Goal: Information Seeking & Learning: Learn about a topic

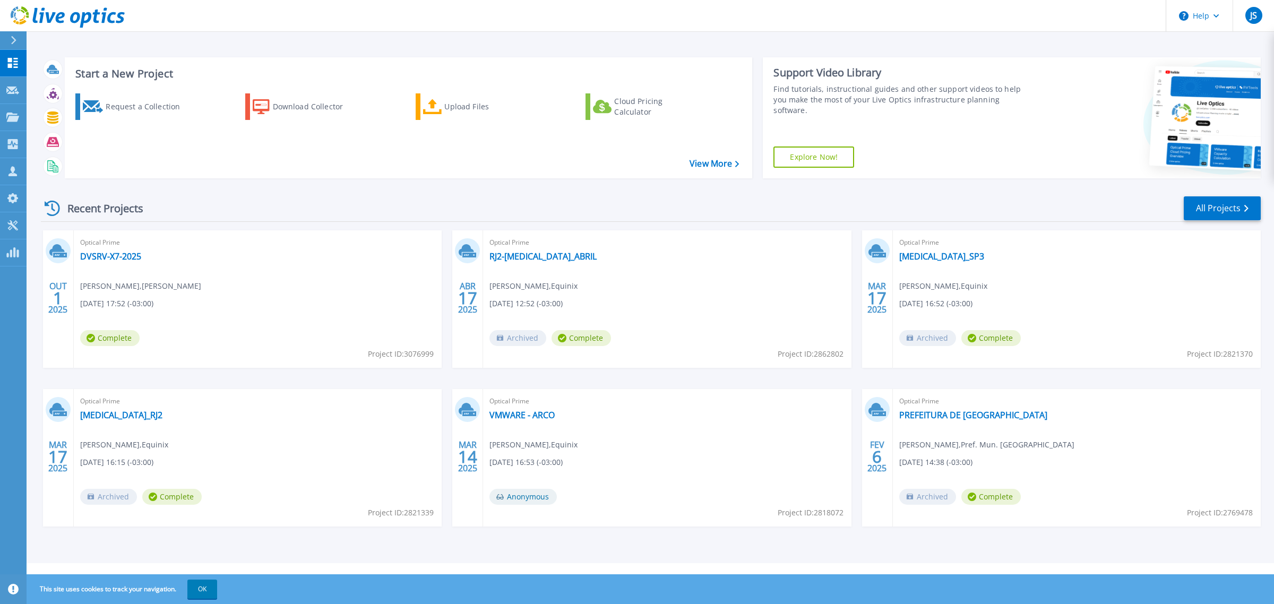
click at [346, 208] on div "Recent Projects All Projects" at bounding box center [651, 208] width 1220 height 27
click at [98, 267] on div "Optical Prime DVSRV-X7-2025 Luan Silva Alves , Venancio 10/01/2025, 17:52 (-03:…" at bounding box center [258, 299] width 368 height 138
click at [105, 256] on link "DVSRV-X7-2025" at bounding box center [110, 256] width 61 height 11
click at [115, 256] on link "DVSRV-X7-2025" at bounding box center [110, 256] width 61 height 11
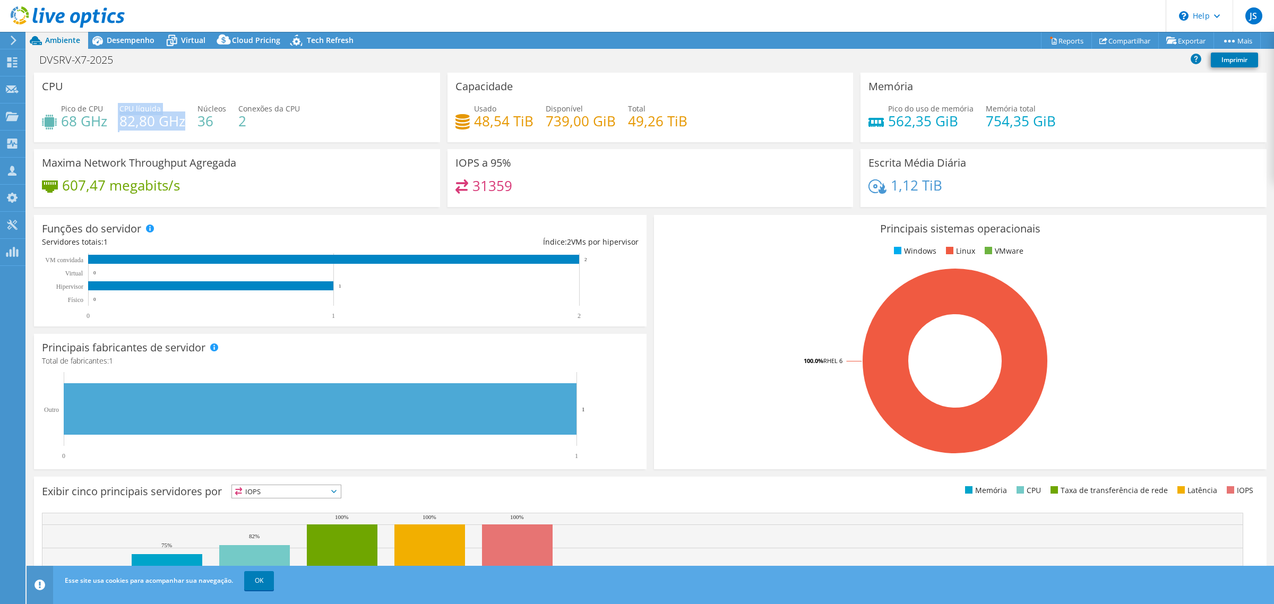
drag, startPoint x: 124, startPoint y: 121, endPoint x: 185, endPoint y: 126, distance: 61.3
click at [183, 124] on div "Pico de CPU 68 GHz CPU líquida 82,80 GHz Núcleos 36 Conexões da CPU 2" at bounding box center [237, 120] width 390 height 35
click at [222, 153] on div "Maxima Network Throughput Agregada 607,47 megabits/s" at bounding box center [237, 178] width 406 height 58
drag, startPoint x: 199, startPoint y: 118, endPoint x: 229, endPoint y: 126, distance: 31.3
click at [229, 126] on div "Pico de CPU 68 GHz CPU líquida 82,80 GHz Núcleos 36 Conexões da CPU 2" at bounding box center [237, 120] width 390 height 35
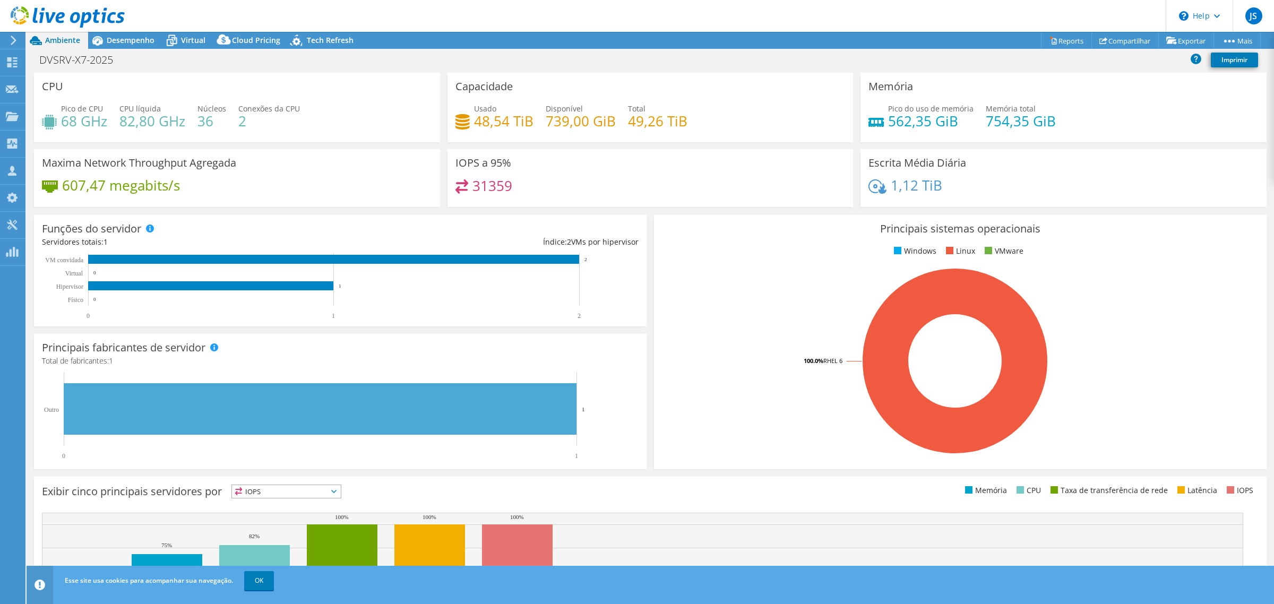
click at [252, 133] on div "Pico de CPU 68 GHz CPU líquida 82,80 GHz Núcleos 36 Conexões da CPU 2" at bounding box center [237, 120] width 390 height 35
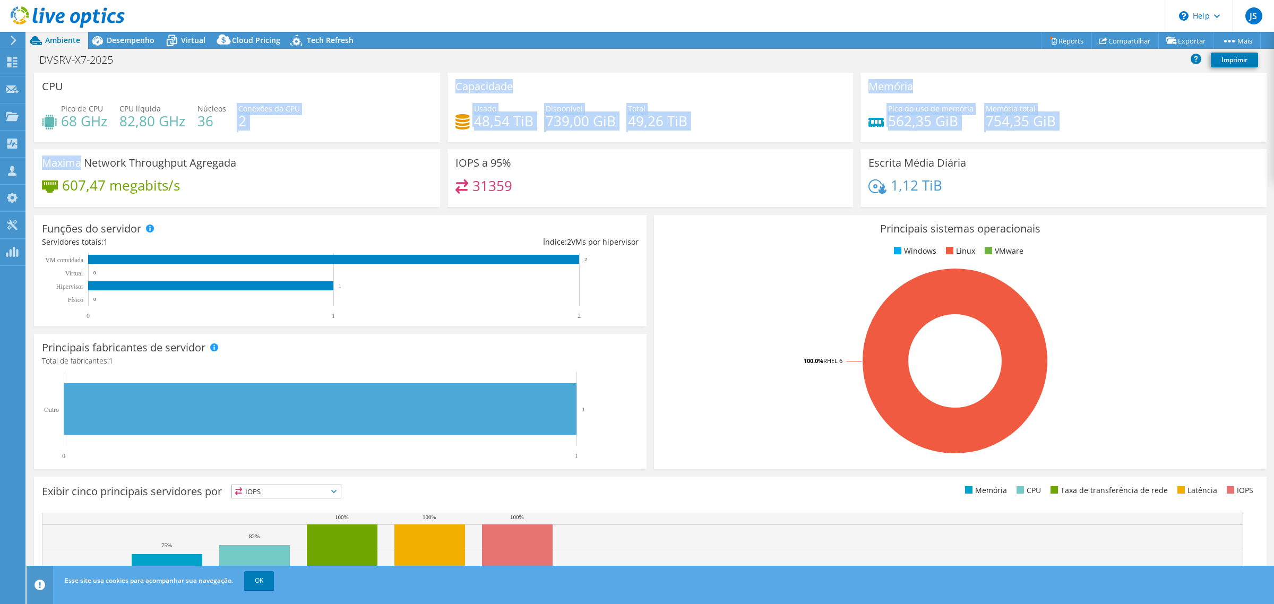
drag, startPoint x: 211, startPoint y: 122, endPoint x: 87, endPoint y: 166, distance: 132.2
click at [87, 166] on div "CPU Pico de CPU 68 GHz CPU líquida 82,80 GHz Núcleos 36 Conexões da CPU 2 Capac…" at bounding box center [650, 143] width 1240 height 141
click at [253, 144] on div "CPU Pico de CPU 68 GHz CPU líquida 82,80 GHz Núcleos 36 Conexões da CPU 2" at bounding box center [237, 111] width 414 height 76
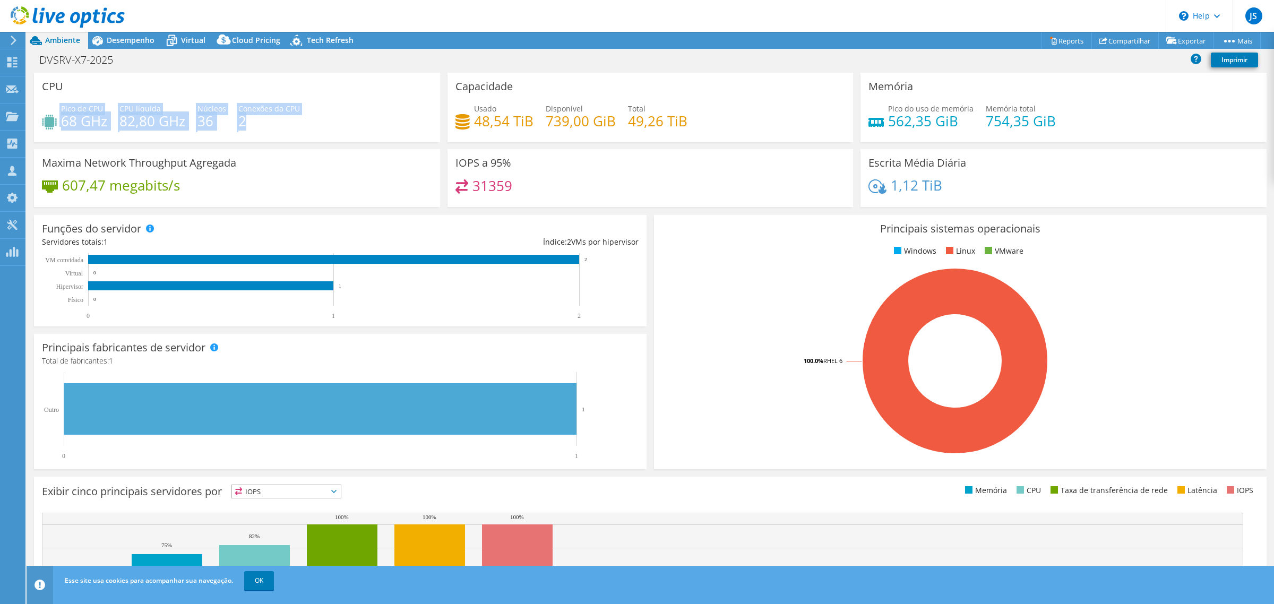
drag, startPoint x: 269, startPoint y: 122, endPoint x: 55, endPoint y: 102, distance: 215.5
click at [55, 102] on div "CPU Pico de CPU 68 GHz CPU líquida 82,80 GHz Núcleos 36 Conexões da CPU 2" at bounding box center [237, 108] width 406 height 70
click at [344, 119] on div "Pico de CPU 68 GHz CPU líquida 82,80 GHz Núcleos 36 Conexões da CPU 2" at bounding box center [237, 120] width 390 height 35
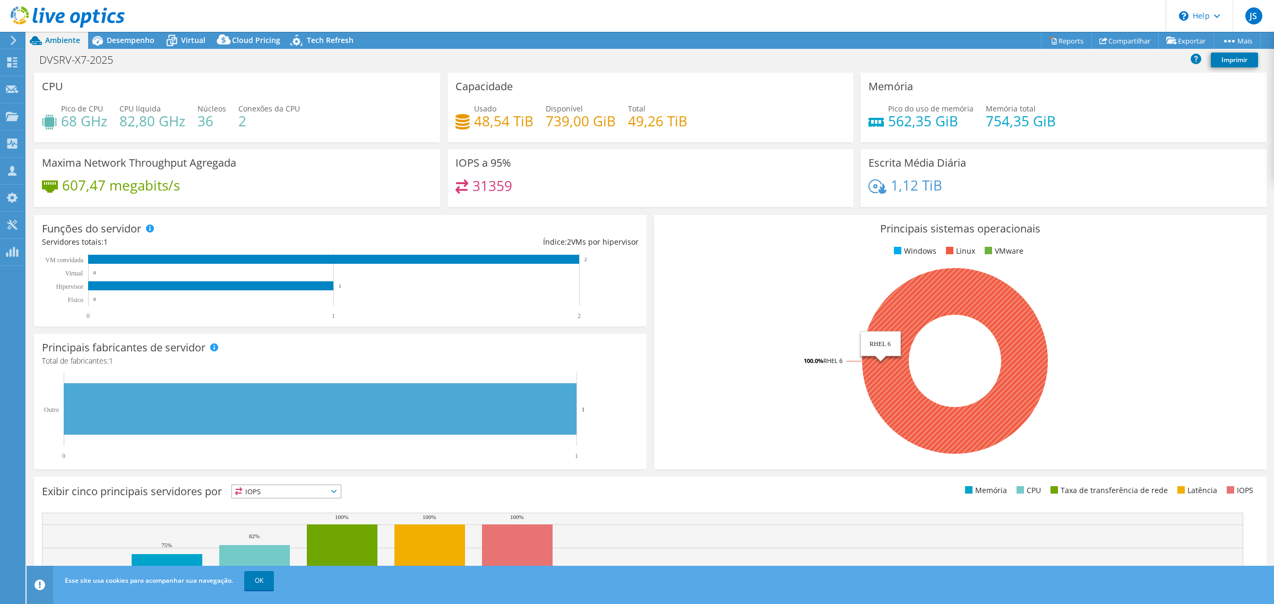
drag, startPoint x: 644, startPoint y: 343, endPoint x: 641, endPoint y: 364, distance: 20.9
click at [641, 364] on section "CPU Pico de CPU 68 GHz CPU líquida 82,80 GHz Núcleos 36 Conexões da CPU 2 Capac…" at bounding box center [651, 382] width 1248 height 619
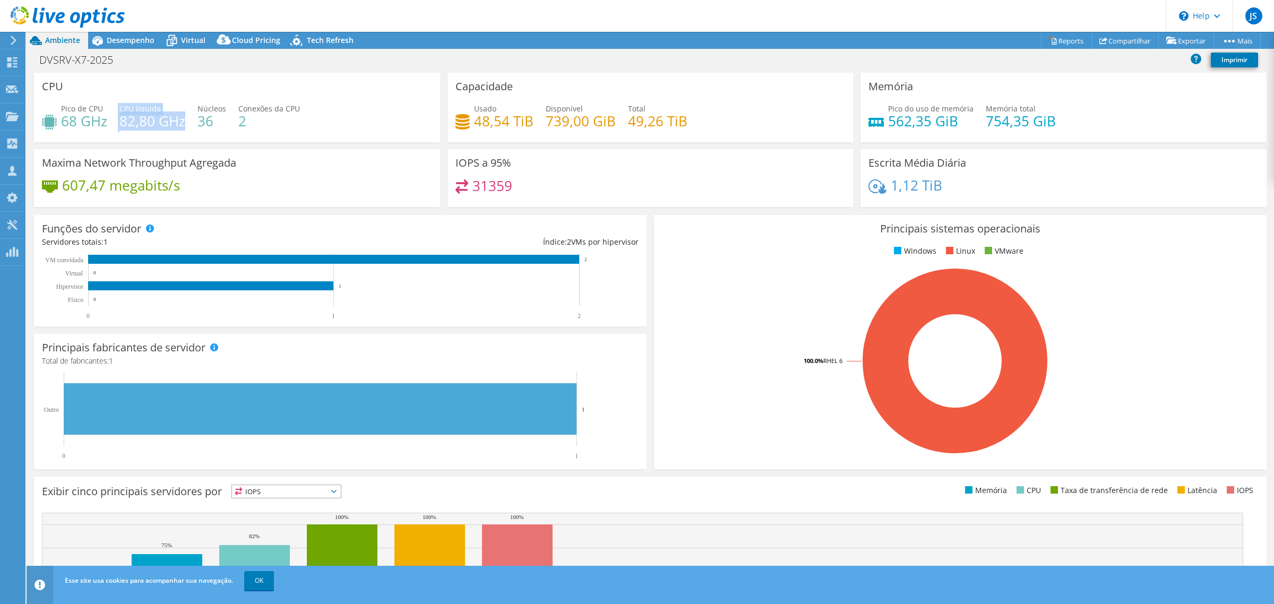
drag, startPoint x: 183, startPoint y: 121, endPoint x: 112, endPoint y: 121, distance: 71.7
click at [112, 121] on div "Pico de CPU 68 GHz CPU líquida 82,80 GHz Núcleos 36 Conexões da CPU 2" at bounding box center [237, 120] width 390 height 35
click at [367, 120] on div "Pico de CPU 68 GHz CPU líquida 82,80 GHz Núcleos 36 Conexões da CPU 2" at bounding box center [237, 120] width 390 height 35
drag, startPoint x: 529, startPoint y: 121, endPoint x: 444, endPoint y: 121, distance: 84.4
click at [448, 121] on div "Capacidade Usado 48,54 TiB Disponível 739,00 GiB Total 49,26 TiB" at bounding box center [651, 108] width 406 height 70
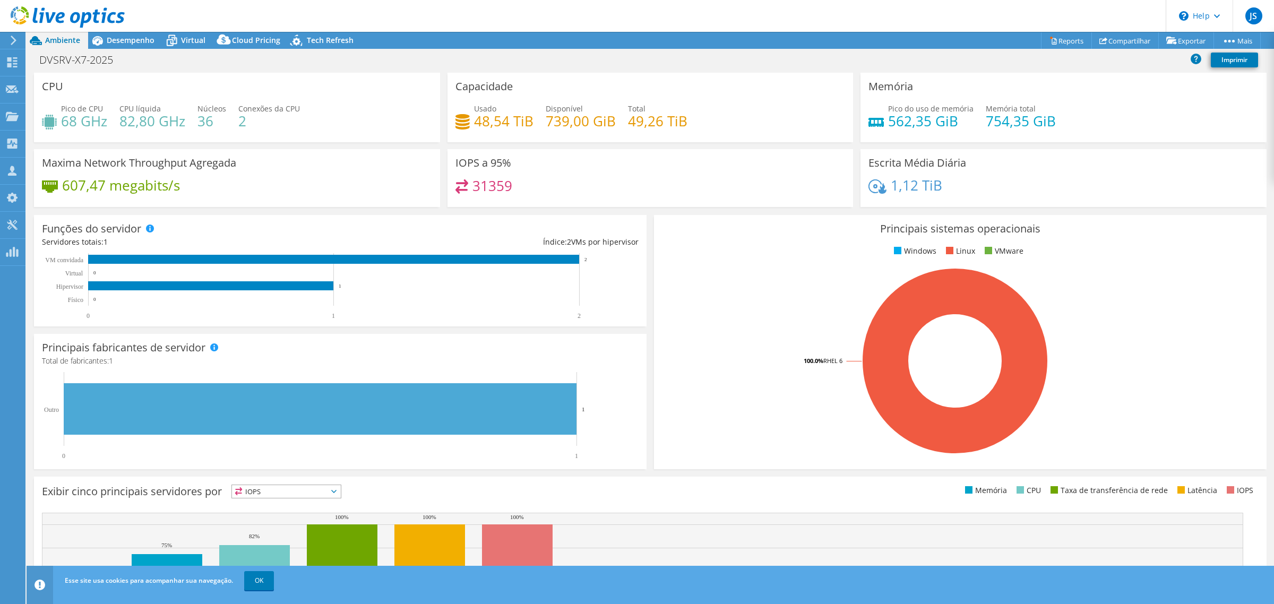
click at [603, 140] on div "Capacidade Usado 48,54 TiB Disponível 739,00 GiB Total 49,26 TiB" at bounding box center [651, 108] width 406 height 70
drag, startPoint x: 543, startPoint y: 117, endPoint x: 609, endPoint y: 126, distance: 66.9
click at [609, 126] on h4 "739,00 GiB" at bounding box center [581, 121] width 70 height 12
click at [624, 144] on div "Capacidade Usado 48,54 TiB Disponível 739,00 GiB Total 49,26 TiB" at bounding box center [651, 111] width 414 height 76
drag, startPoint x: 509, startPoint y: 185, endPoint x: 785, endPoint y: 185, distance: 276.1
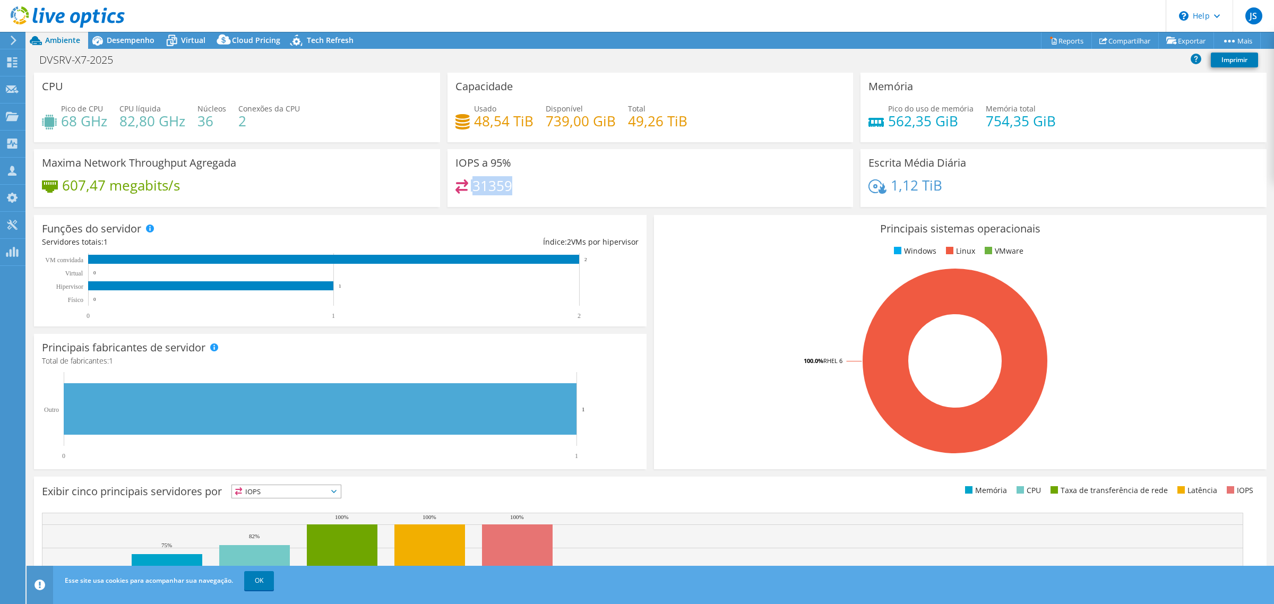
click at [462, 185] on div "31359" at bounding box center [651, 190] width 390 height 23
click at [186, 38] on span "Virtual" at bounding box center [193, 40] width 24 height 10
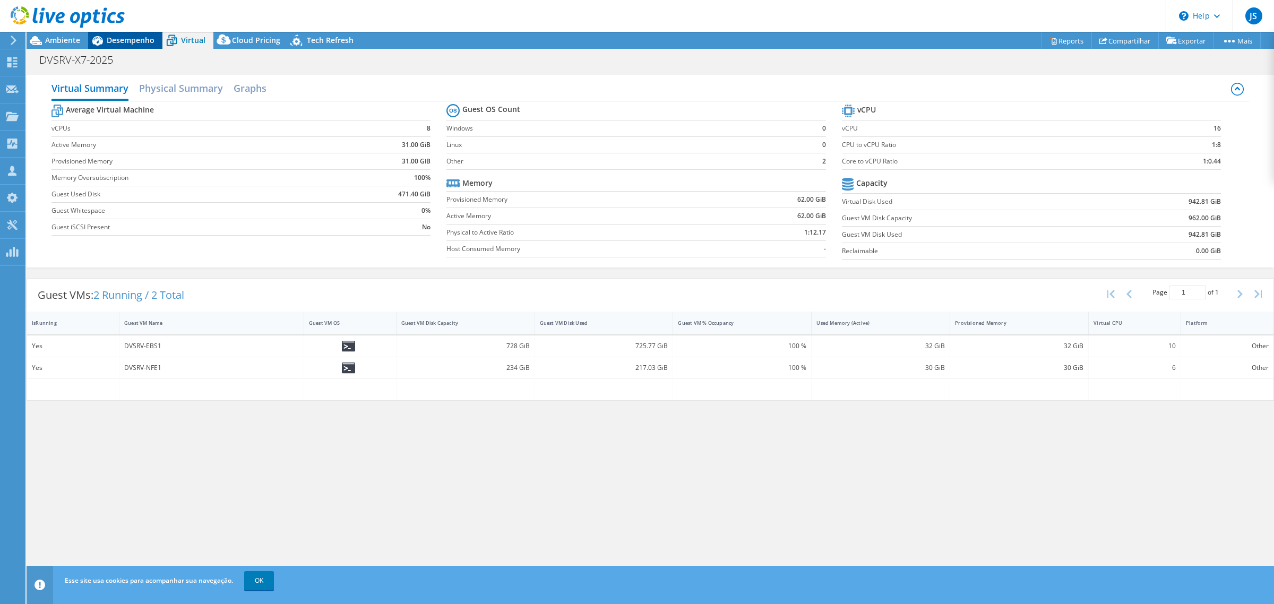
click at [123, 41] on span "Desempenho" at bounding box center [131, 40] width 48 height 10
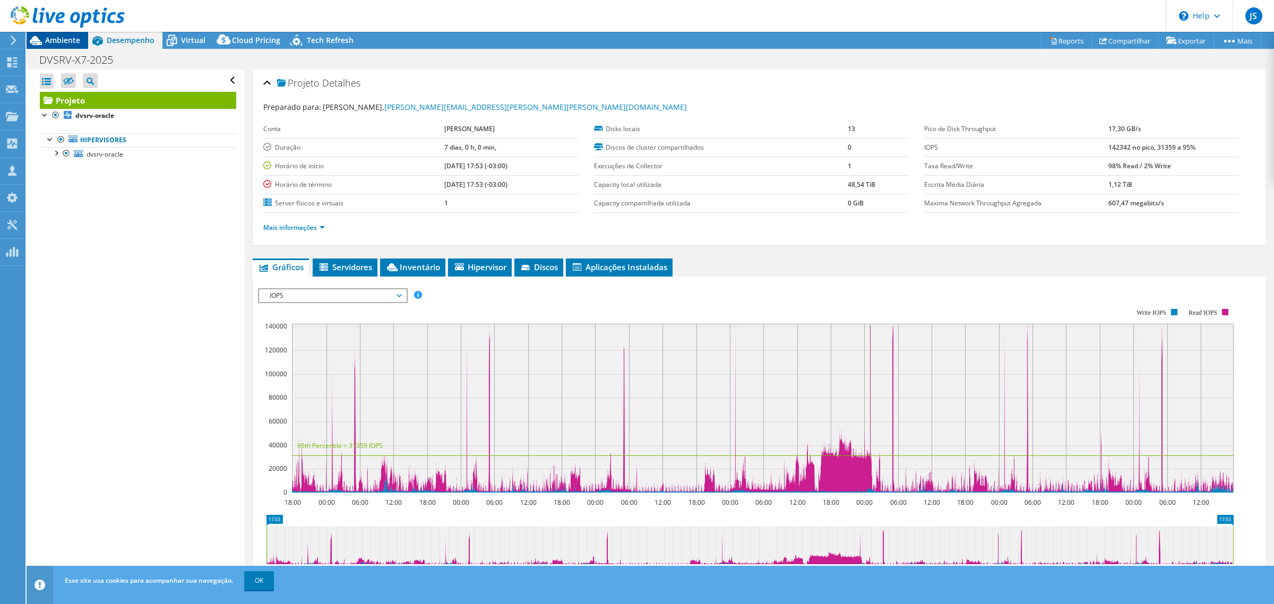
click at [73, 40] on span "Ambiente" at bounding box center [62, 40] width 35 height 10
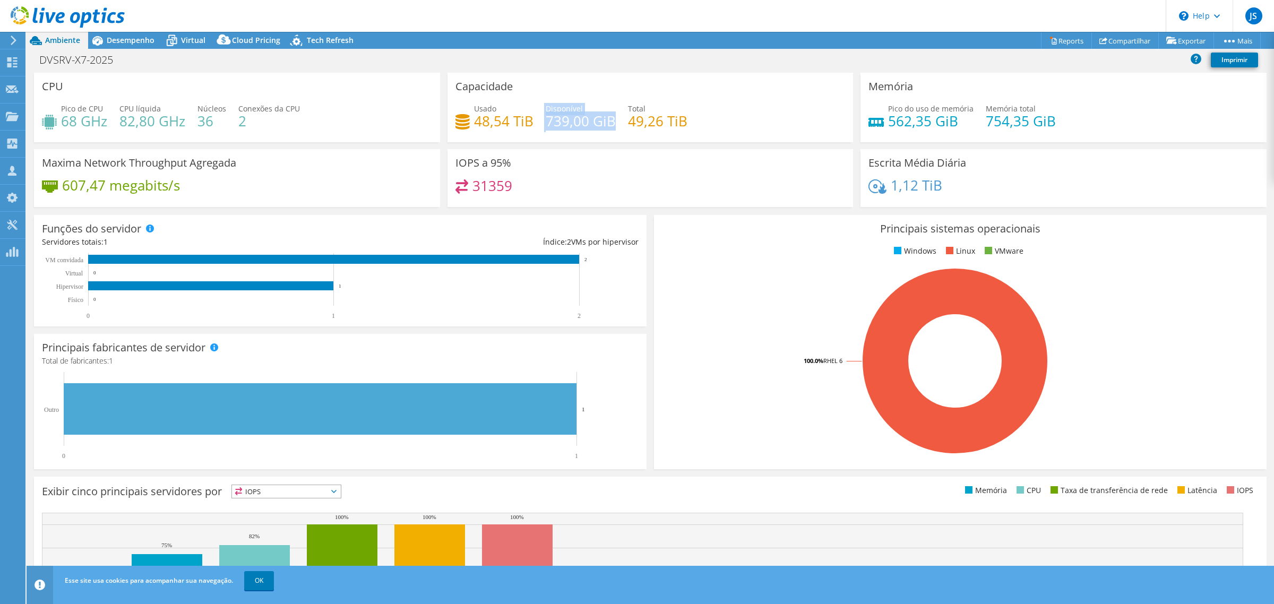
drag, startPoint x: 539, startPoint y: 123, endPoint x: 610, endPoint y: 128, distance: 70.8
click at [610, 128] on div "Usado 48,54 TiB Disponível 739,00 GiB Total 49,26 TiB" at bounding box center [651, 120] width 390 height 35
drag, startPoint x: 525, startPoint y: 130, endPoint x: 503, endPoint y: 132, distance: 21.3
click at [525, 131] on div "Usado 48,54 TiB Disponível 739,00 GiB Total 49,26 TiB" at bounding box center [651, 120] width 390 height 35
drag, startPoint x: 462, startPoint y: 121, endPoint x: 526, endPoint y: 126, distance: 63.9
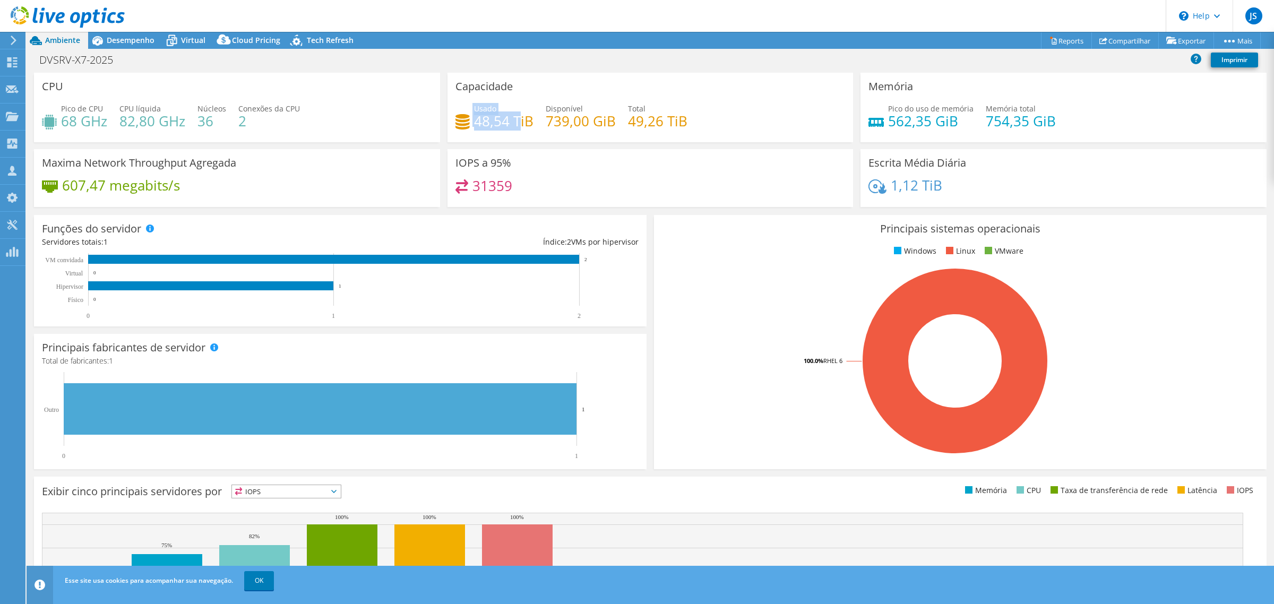
click at [526, 125] on div "Usado 48,54 TiB" at bounding box center [495, 115] width 78 height 24
click at [535, 129] on div "Usado 48,54 TiB Disponível 739,00 GiB Total 49,26 TiB" at bounding box center [651, 120] width 390 height 35
drag, startPoint x: 611, startPoint y: 117, endPoint x: 539, endPoint y: 107, distance: 72.4
click at [539, 107] on div "Usado 48,54 TiB Disponível 739,00 GiB Total 49,26 TiB" at bounding box center [651, 120] width 390 height 35
click at [739, 122] on div "Usado 48,54 TiB Disponível 739,00 GiB Total 49,26 TiB" at bounding box center [651, 120] width 390 height 35
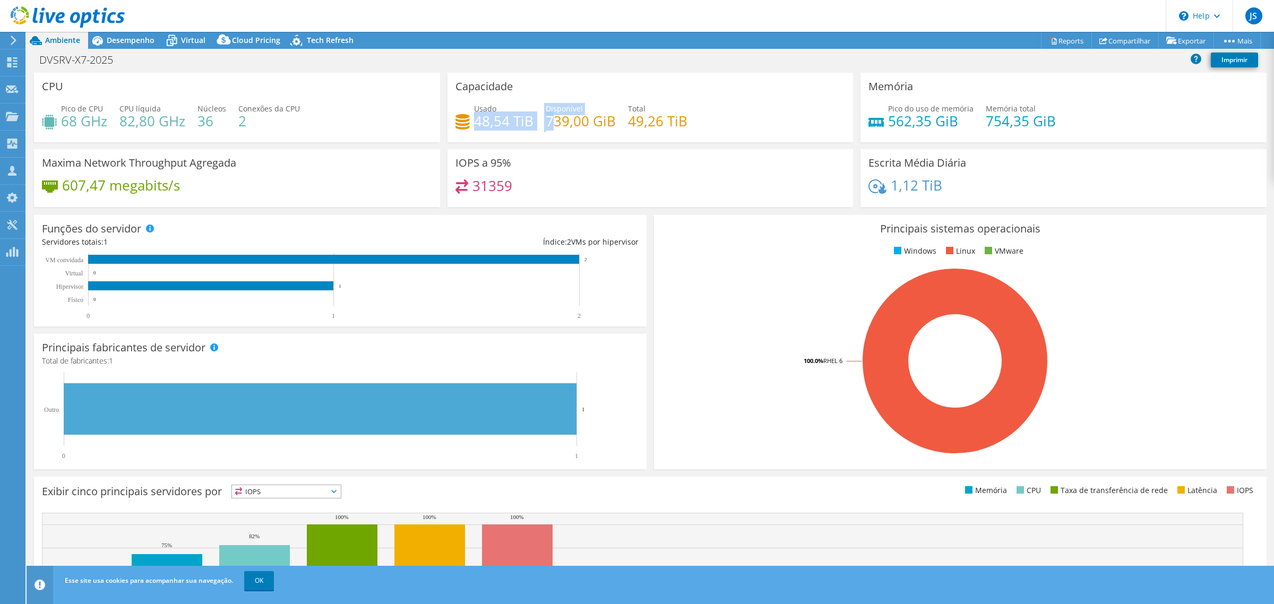
drag, startPoint x: 470, startPoint y: 115, endPoint x: 624, endPoint y: 155, distance: 159.2
click at [554, 124] on div "Usado 48,54 TiB Disponível 739,00 GiB Total 49,26 TiB" at bounding box center [651, 120] width 390 height 35
drag, startPoint x: 660, startPoint y: 150, endPoint x: 657, endPoint y: 157, distance: 6.9
click at [660, 151] on div "IOPS a 95% 31359" at bounding box center [651, 178] width 406 height 58
